Goal: Check status: Check status

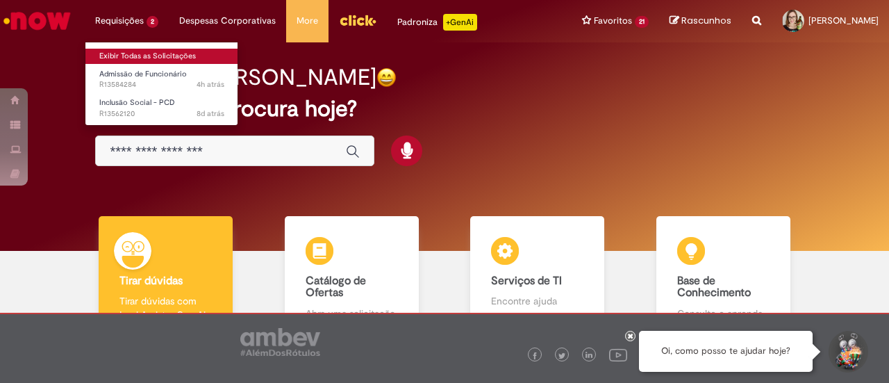
click at [144, 59] on body "Pular para o conteúdo da página Requisições 2 Exibir Todas as Solicitações Admi…" at bounding box center [444, 191] width 889 height 383
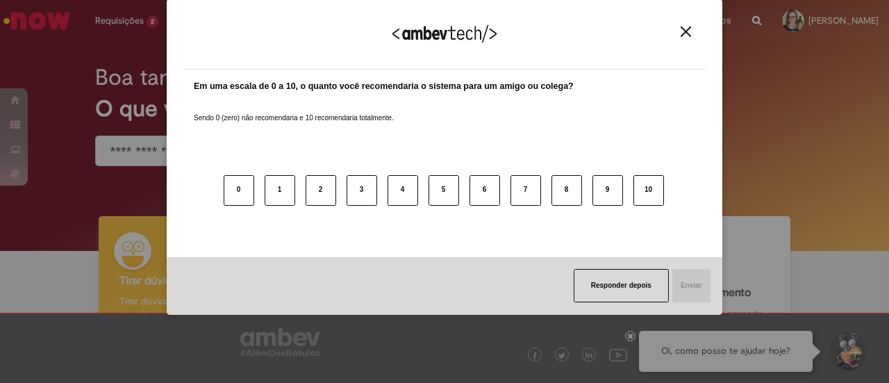
click at [683, 27] on img "Close" at bounding box center [685, 31] width 10 height 10
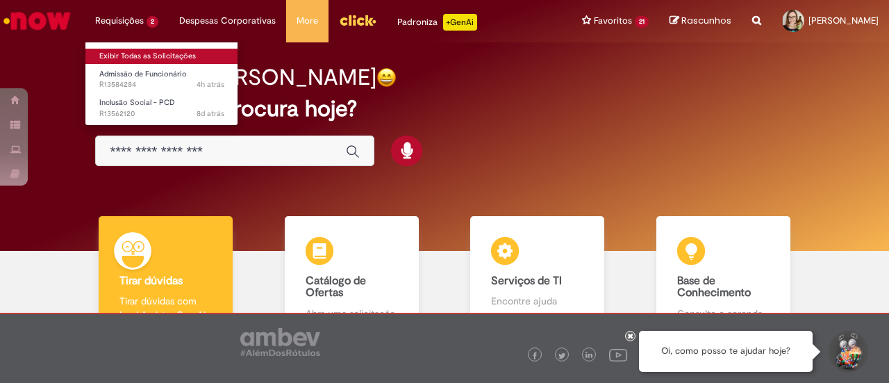
click at [137, 55] on link "Exibir Todas as Solicitações" at bounding box center [161, 56] width 153 height 15
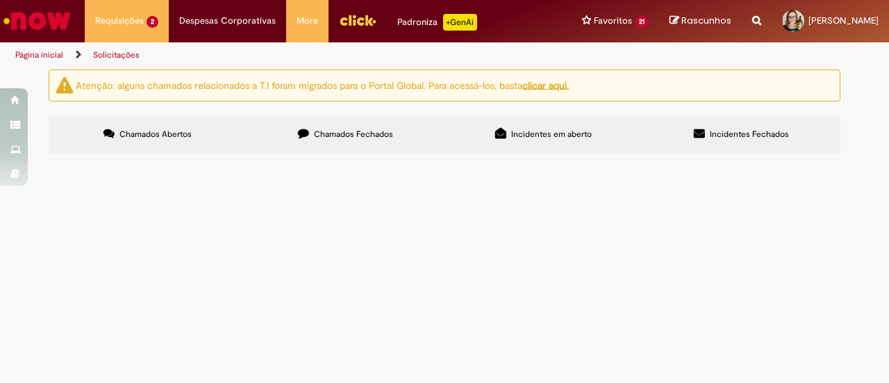
click at [326, 130] on span "Chamados Fechados" at bounding box center [353, 133] width 79 height 11
drag, startPoint x: 328, startPoint y: 156, endPoint x: 198, endPoint y: 145, distance: 130.2
click at [0, 0] on tr "R13562069 Inclusão Social - PCD Olá gostaria de saber se o [PERSON_NAME] pode s…" at bounding box center [0, 0] width 0 height 0
click at [0, 0] on span "Olá gostaria de saber se o [PERSON_NAME] pode ser enquadrado como PCD" at bounding box center [0, 0] width 0 height 0
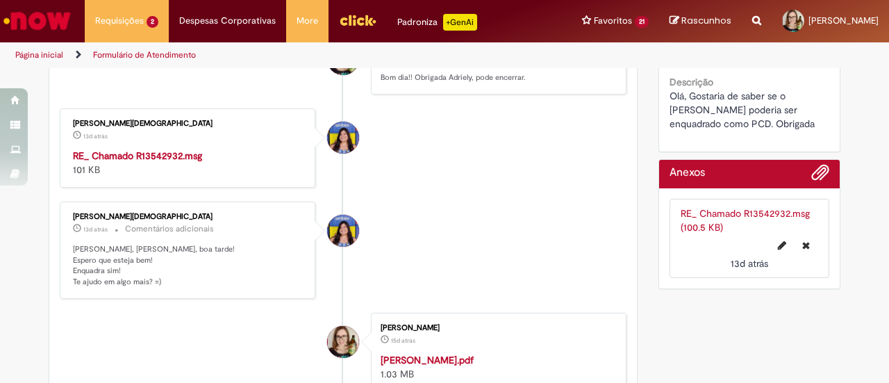
scroll to position [549, 0]
click at [174, 161] on strong "RE_ Chamado R13542932.msg" at bounding box center [137, 155] width 129 height 12
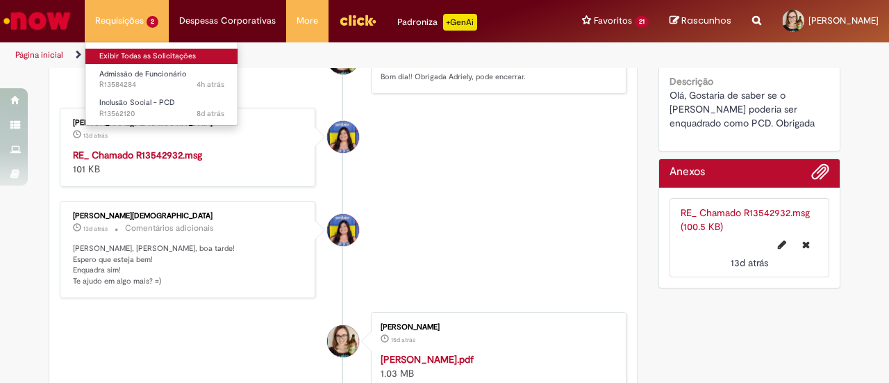
click at [163, 57] on link "Exibir Todas as Solicitações" at bounding box center [161, 56] width 153 height 15
